Goal: Navigation & Orientation: Find specific page/section

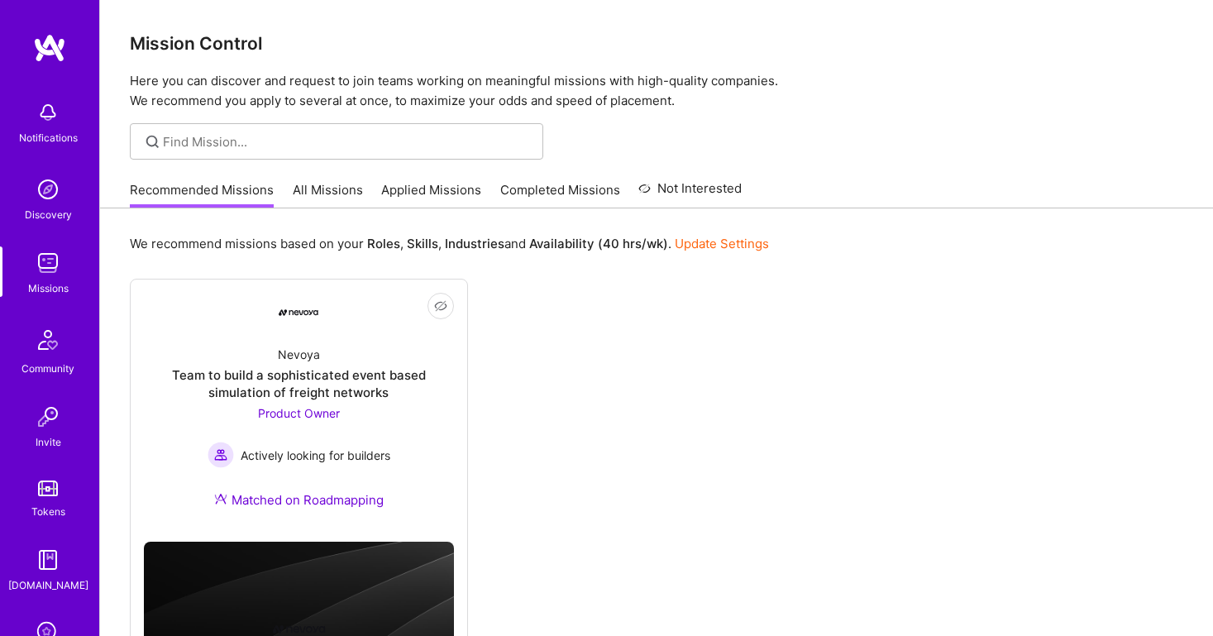
scroll to position [175, 0]
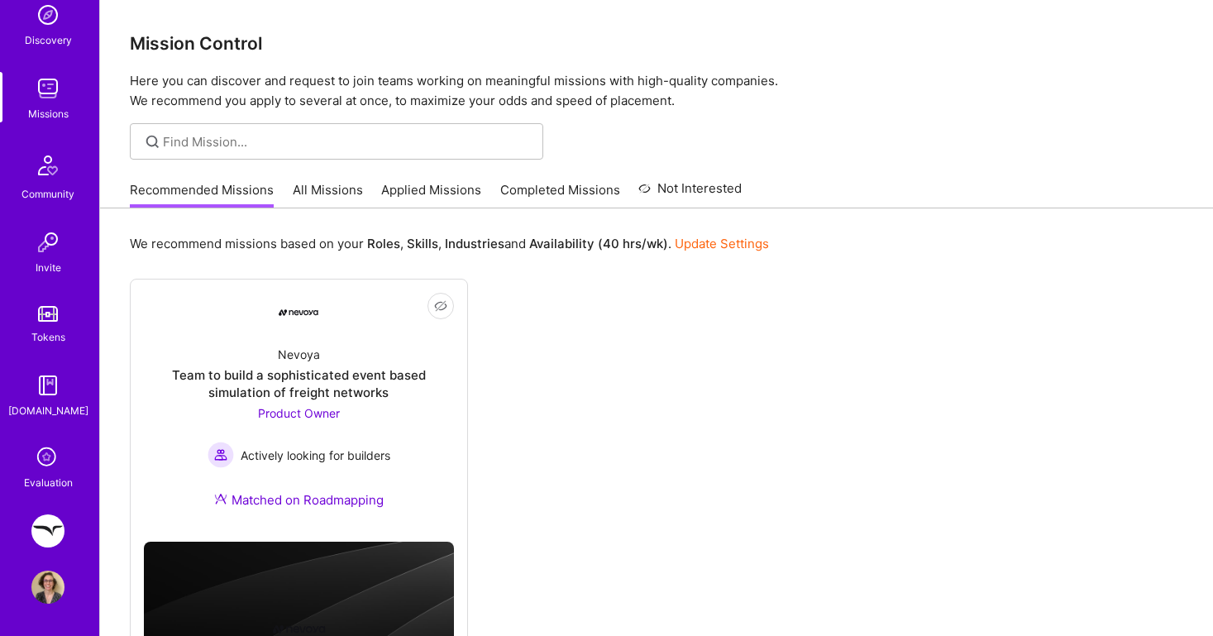
click at [50, 542] on img at bounding box center [47, 531] width 33 height 33
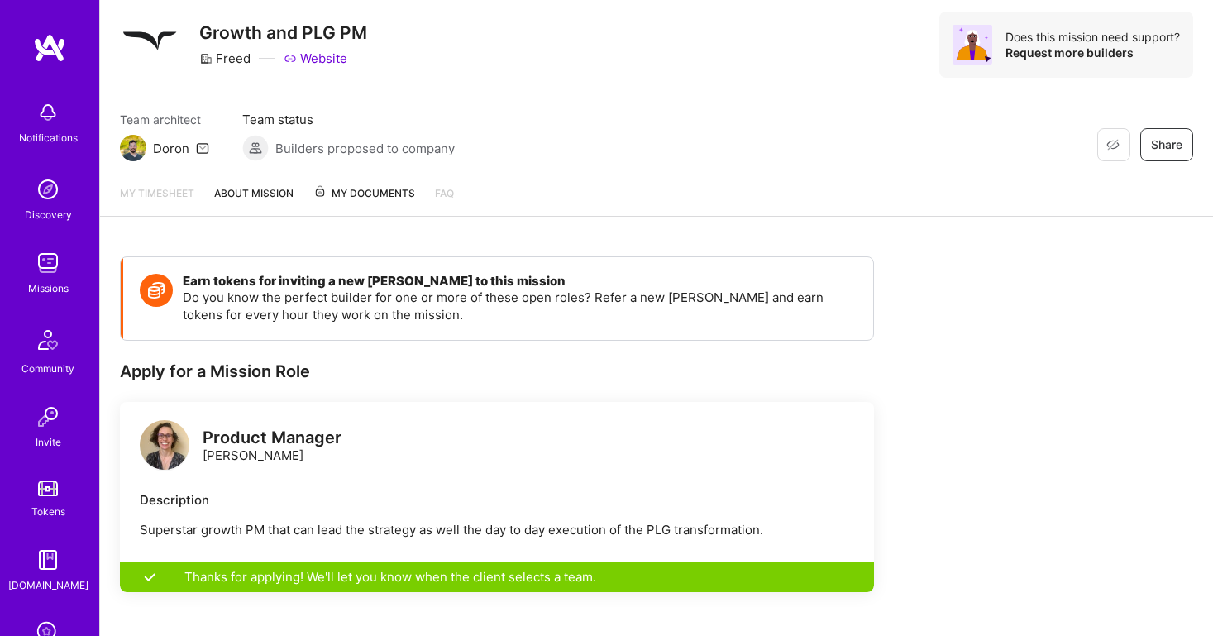
scroll to position [50, 0]
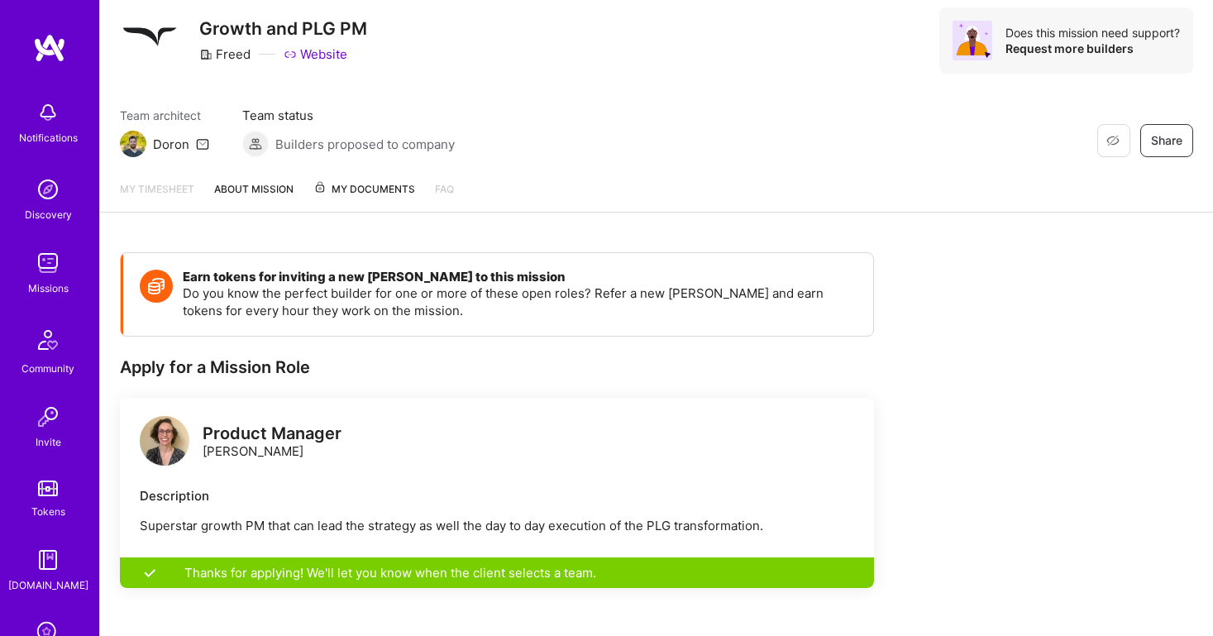
click at [381, 185] on span "My Documents" at bounding box center [365, 189] width 102 height 18
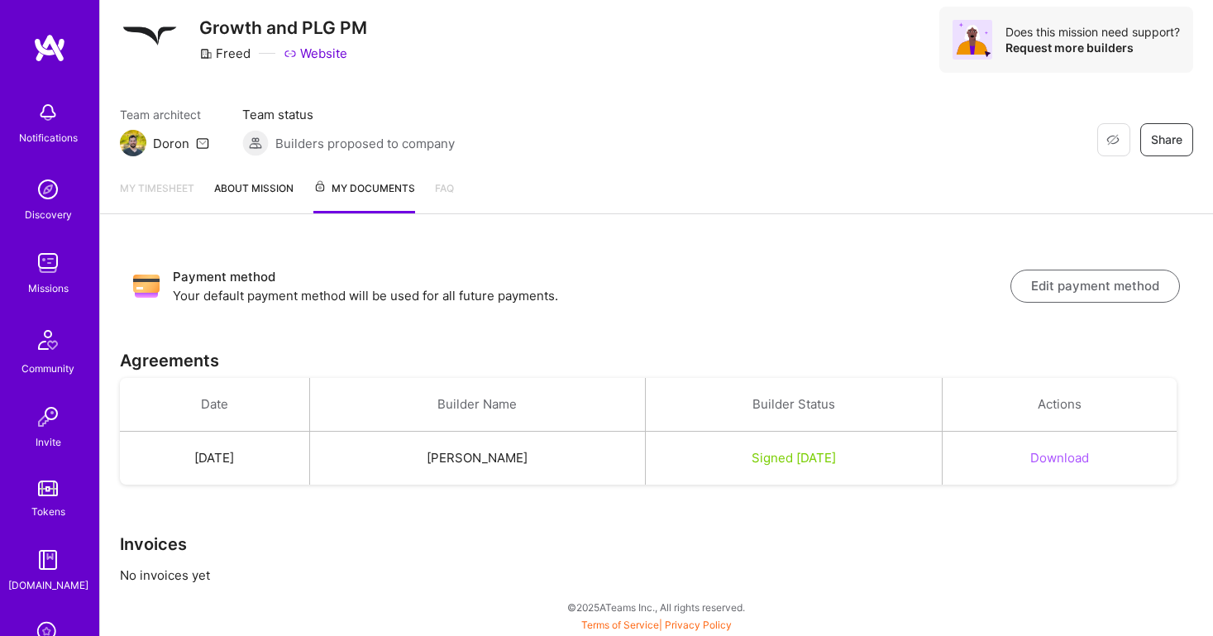
scroll to position [51, 0]
click at [1105, 291] on button "Edit payment method" at bounding box center [1096, 286] width 170 height 33
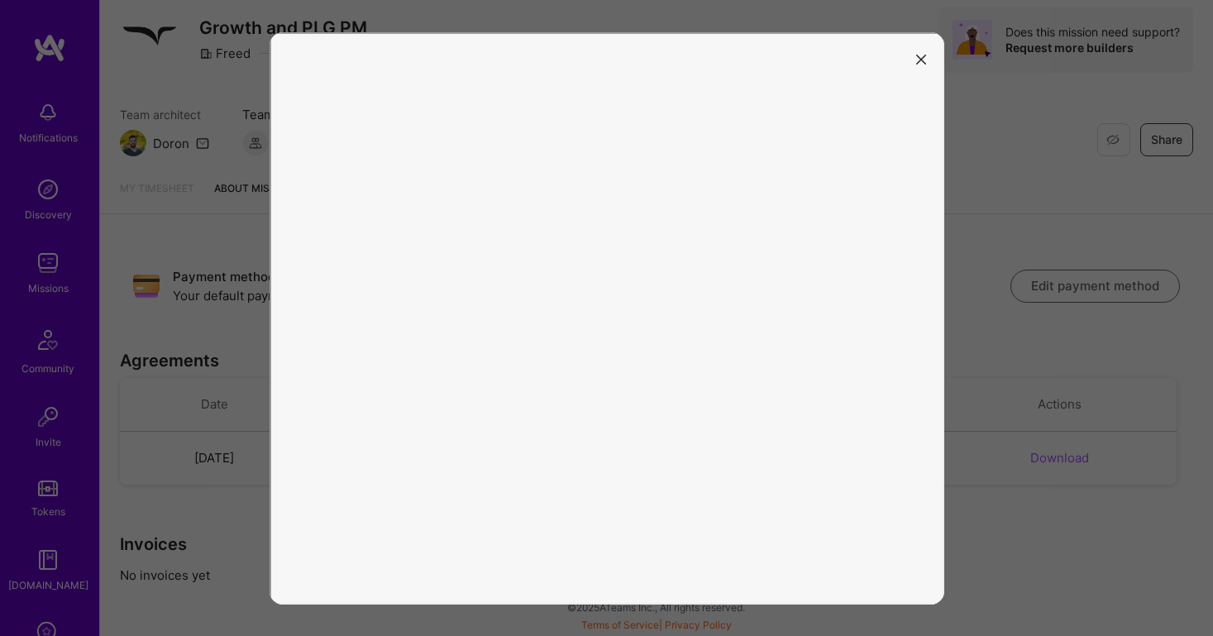
click at [915, 58] on button "modal" at bounding box center [922, 58] width 20 height 27
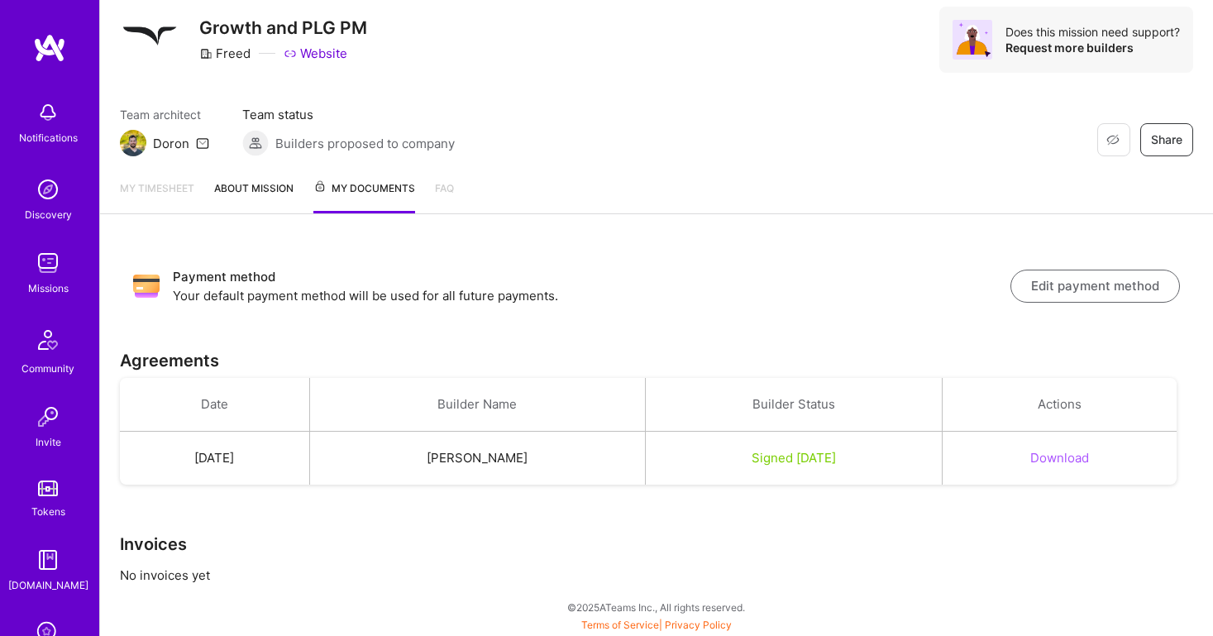
scroll to position [0, 0]
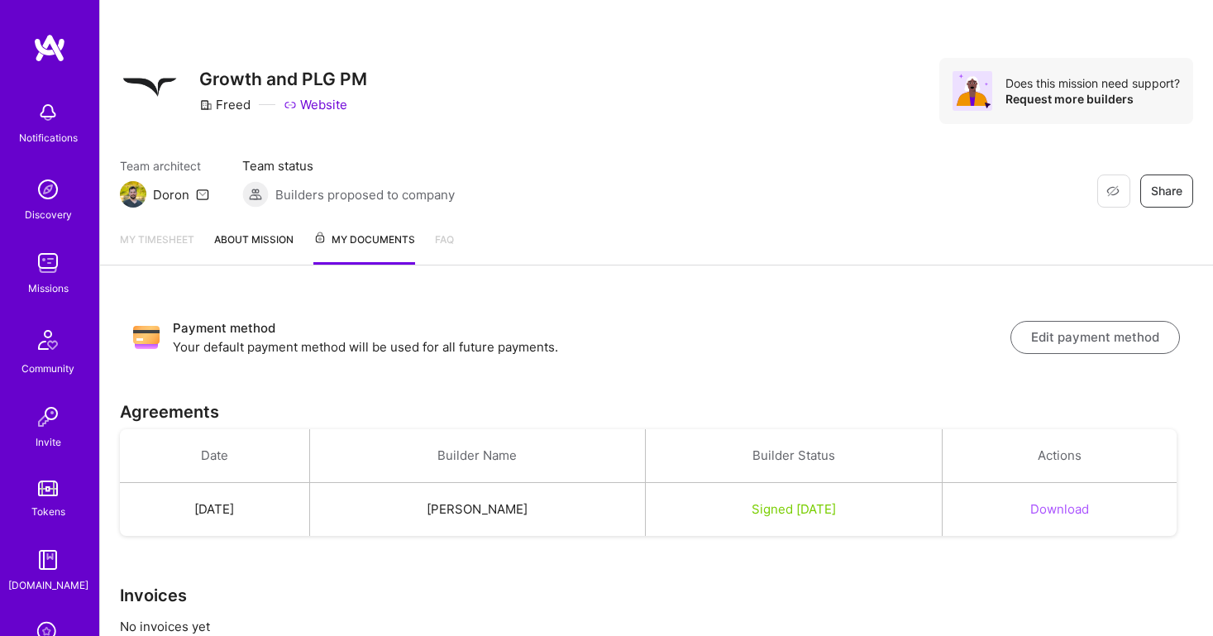
click at [456, 242] on div "My timesheet About Mission My Documents FAQ" at bounding box center [656, 242] width 1113 height 48
click at [443, 242] on link "FAQ" at bounding box center [444, 248] width 19 height 34
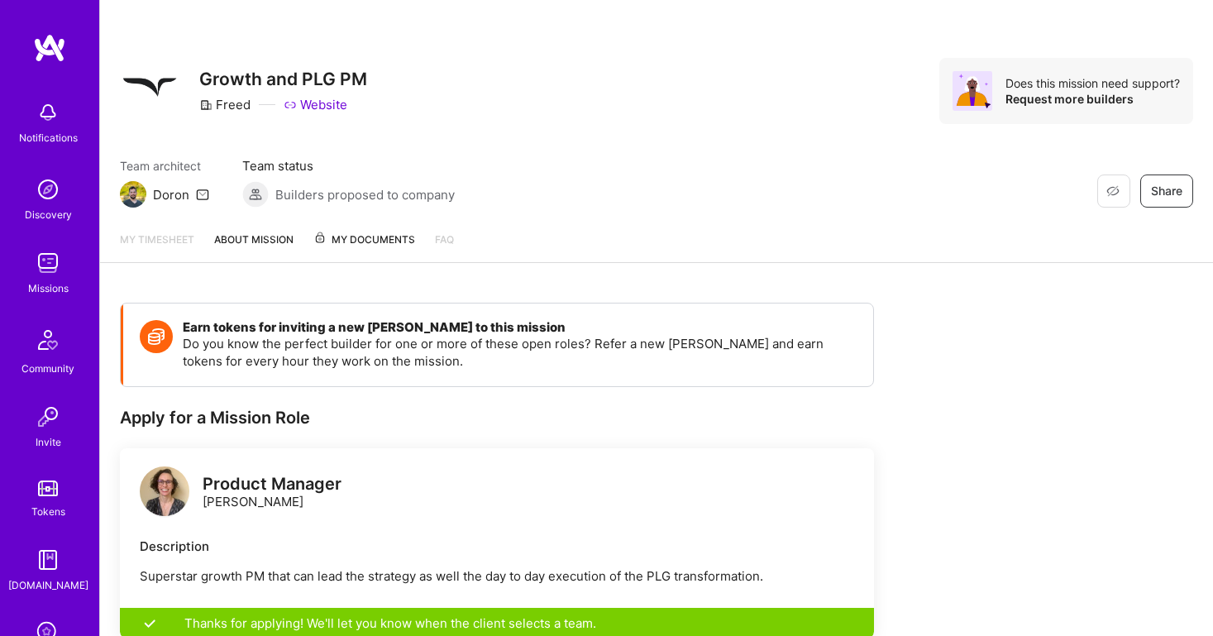
click at [171, 235] on link "My timesheet" at bounding box center [157, 246] width 74 height 31
click at [174, 237] on link "My timesheet" at bounding box center [157, 246] width 74 height 31
